Goal: Task Accomplishment & Management: Manage account settings

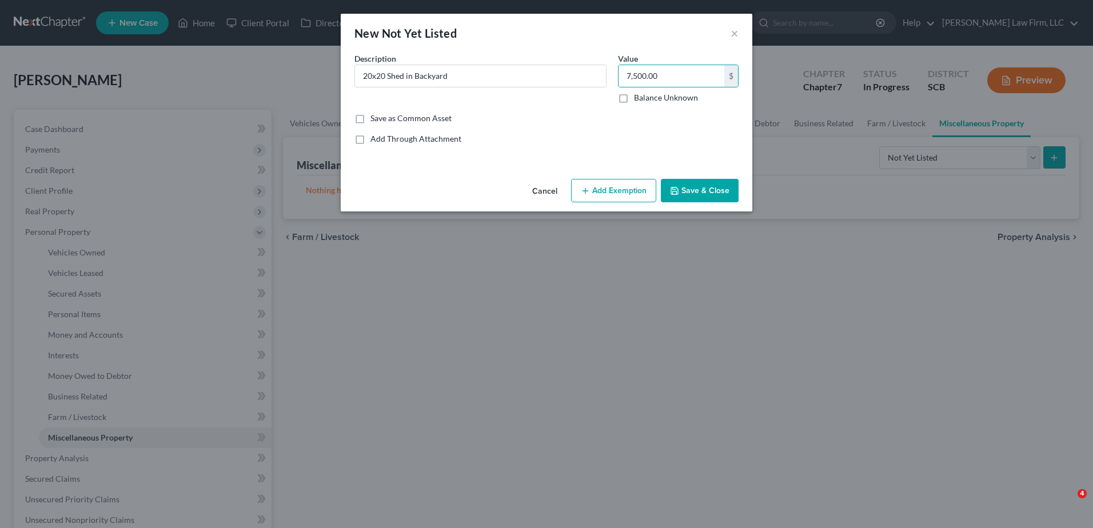
select select "not_yet_listed"
click at [680, 148] on div "Common Asset Select Description * 20x20 Shed in Backyard Value 7,500.00 $ Balan…" at bounding box center [547, 103] width 396 height 101
click at [682, 188] on button "Save & Close" at bounding box center [700, 191] width 78 height 24
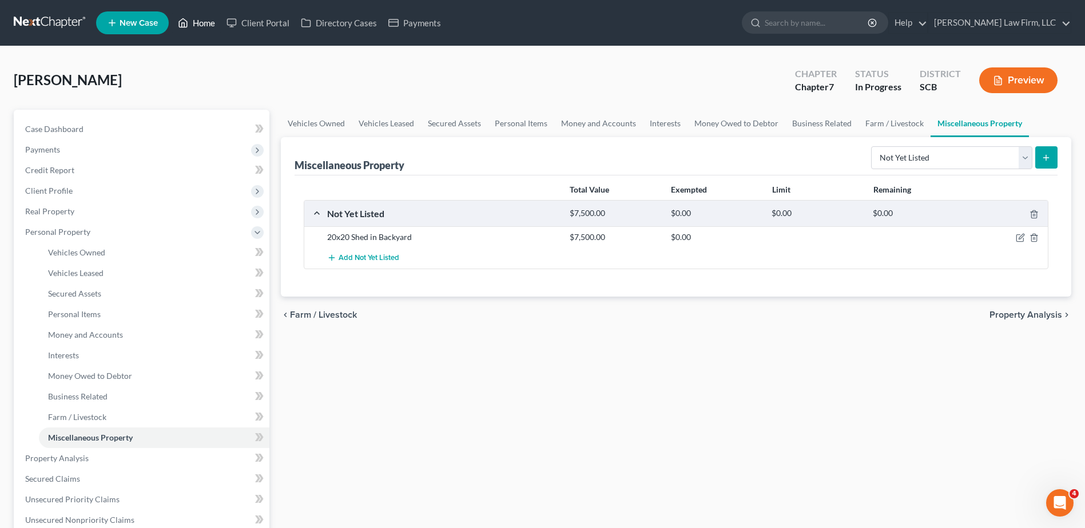
click at [213, 31] on link "Home" at bounding box center [196, 23] width 49 height 21
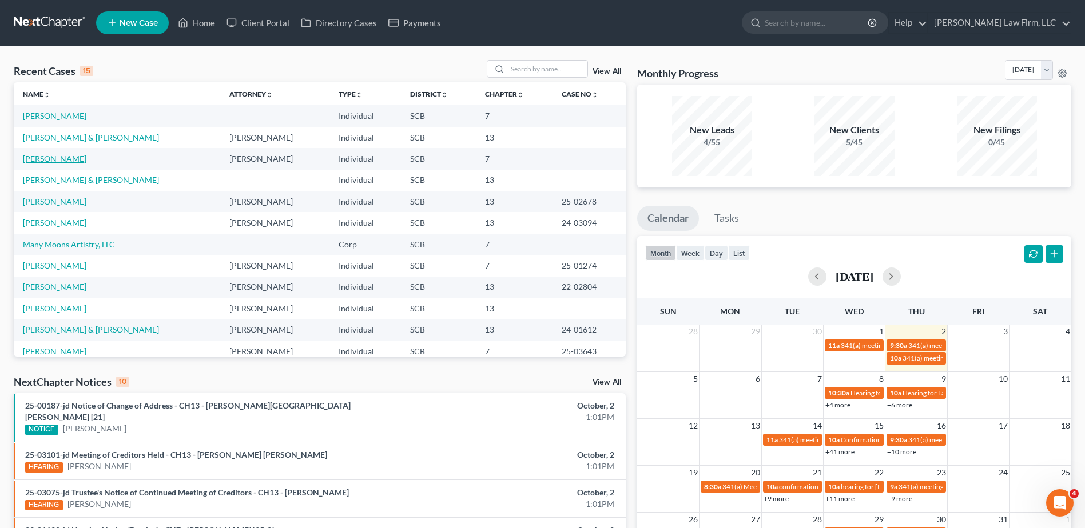
click at [58, 161] on link "[PERSON_NAME]" at bounding box center [54, 159] width 63 height 10
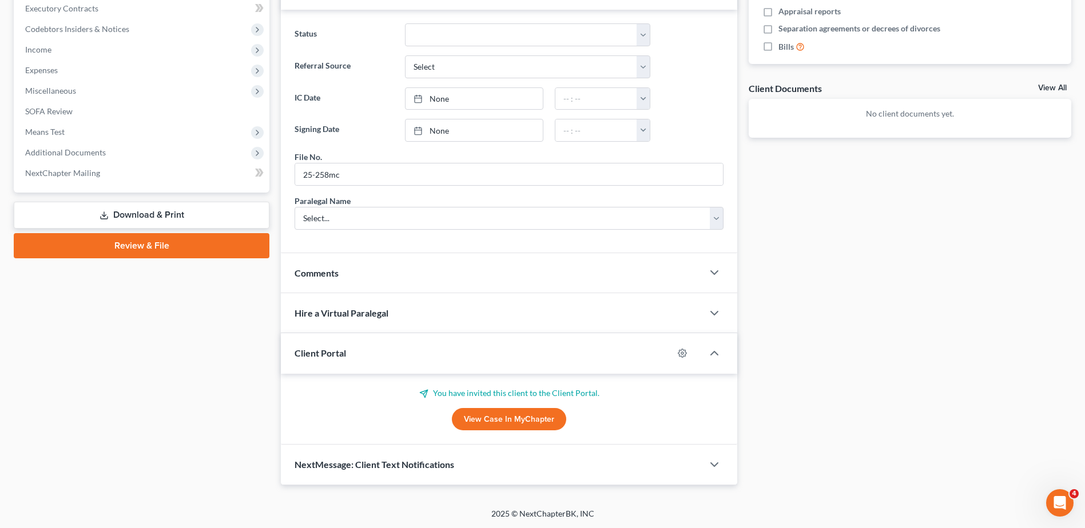
scroll to position [348, 0]
click at [411, 277] on div "Comments" at bounding box center [492, 272] width 422 height 39
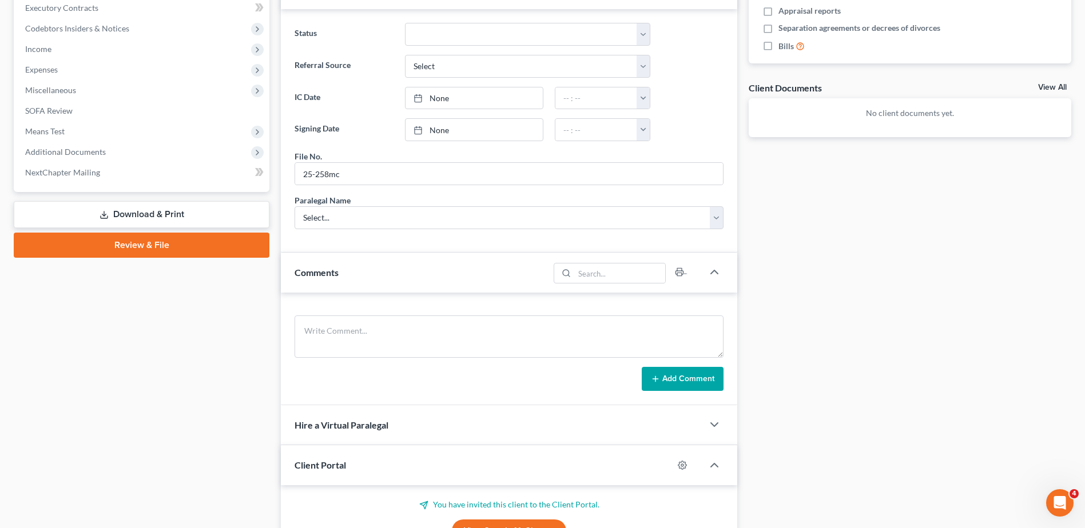
click at [411, 277] on div "Comments" at bounding box center [415, 272] width 268 height 39
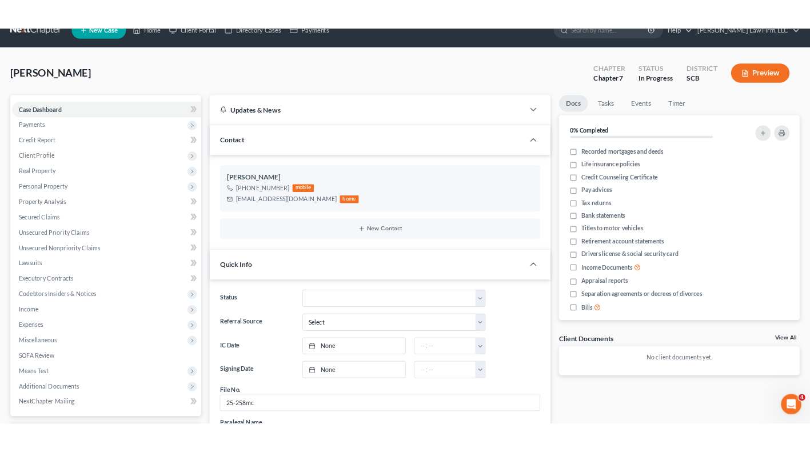
scroll to position [5, 0]
